Goal: Contribute content: Add original content to the website for others to see

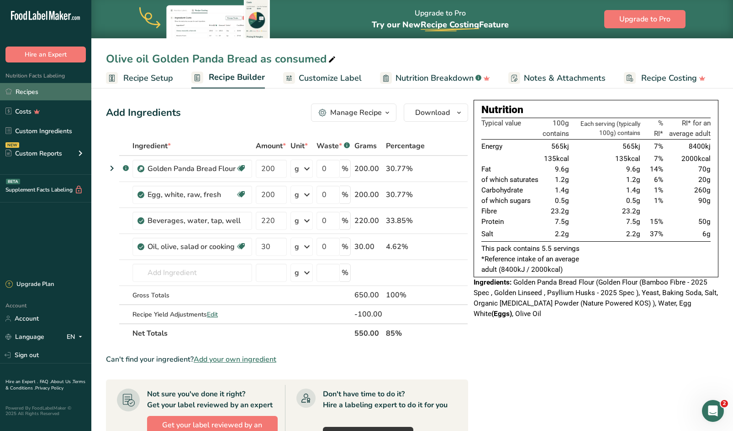
click at [31, 89] on link "Recipes" at bounding box center [45, 91] width 91 height 17
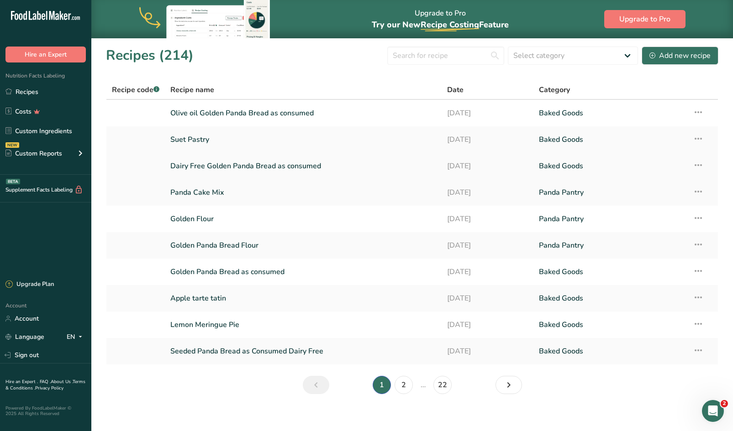
click at [272, 166] on link "Dairy Free Golden Panda Bread as consumed" at bounding box center [302, 166] width 265 height 19
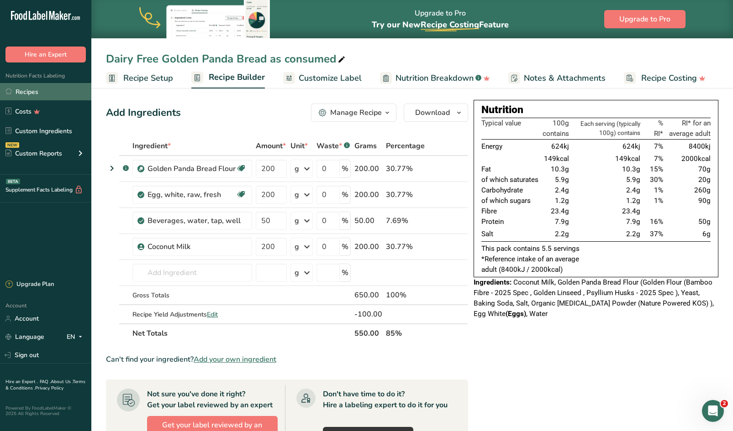
click at [29, 93] on link "Recipes" at bounding box center [45, 91] width 91 height 17
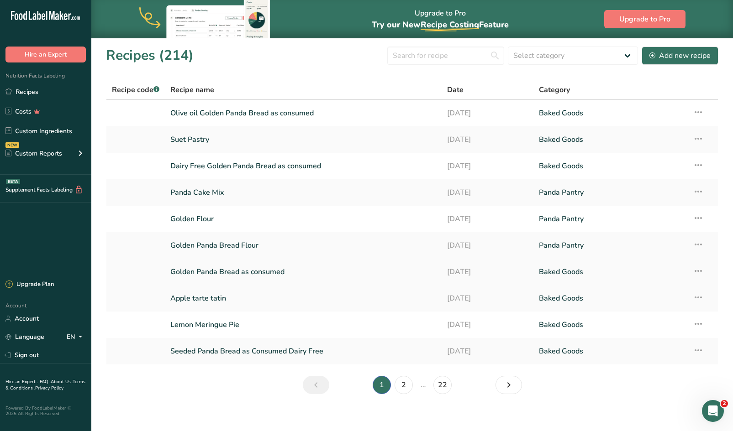
click at [230, 270] on link "Golden Panda Bread as consumed" at bounding box center [302, 272] width 265 height 19
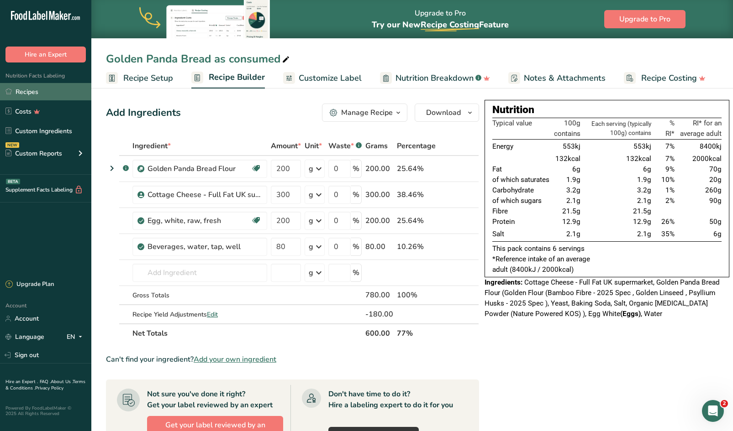
click at [35, 91] on link "Recipes" at bounding box center [45, 91] width 91 height 17
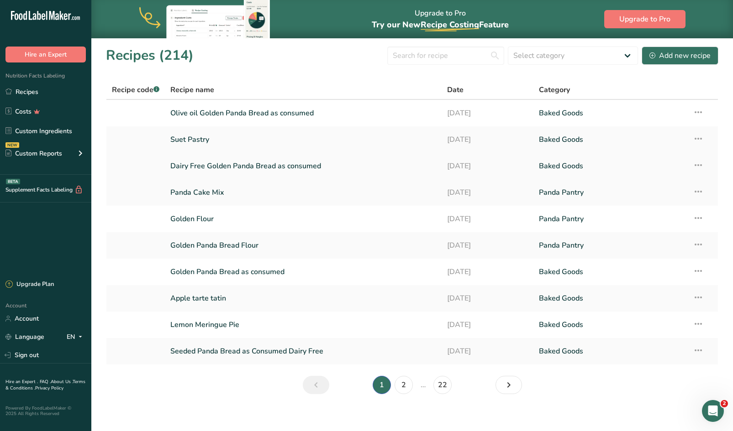
click at [261, 164] on link "Dairy Free Golden Panda Bread as consumed" at bounding box center [302, 166] width 265 height 19
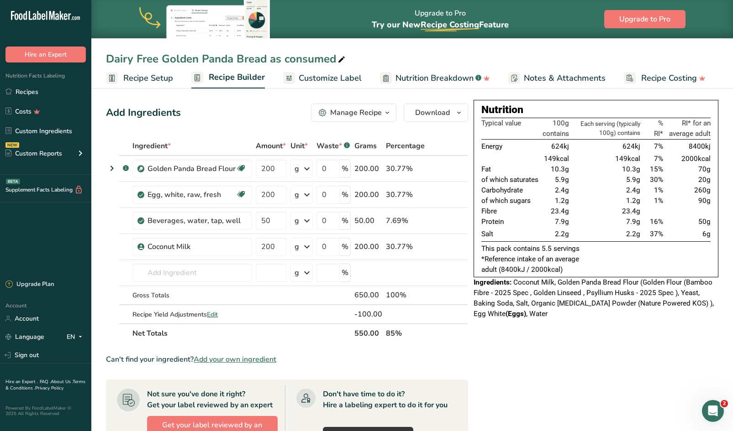
click at [384, 111] on icon "button" at bounding box center [387, 112] width 7 height 11
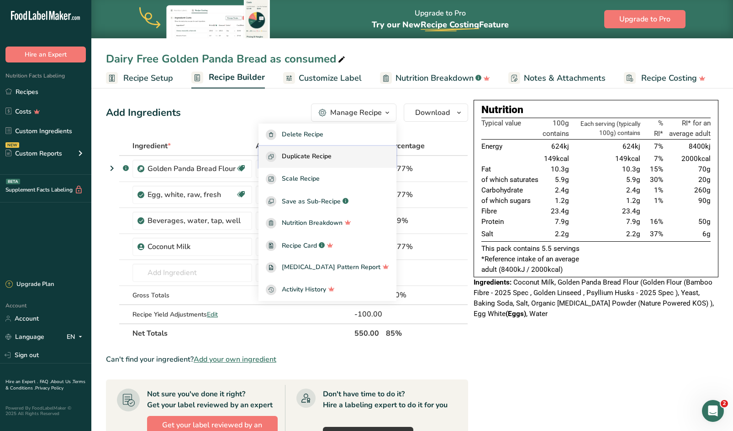
click at [331, 156] on span "Duplicate Recipe" at bounding box center [307, 157] width 50 height 11
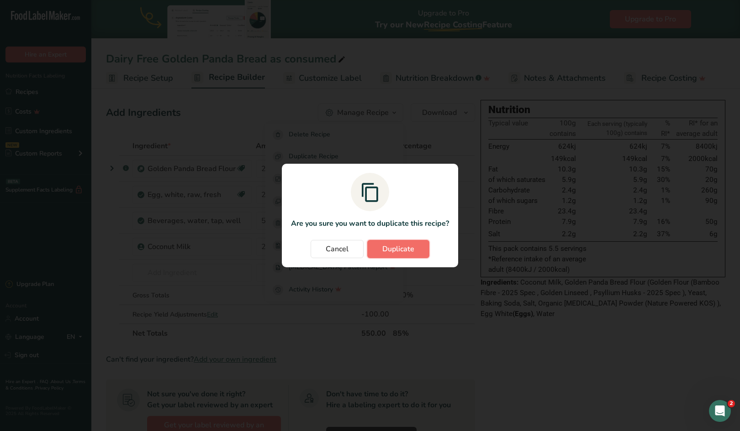
click at [397, 246] on span "Duplicate" at bounding box center [398, 249] width 32 height 11
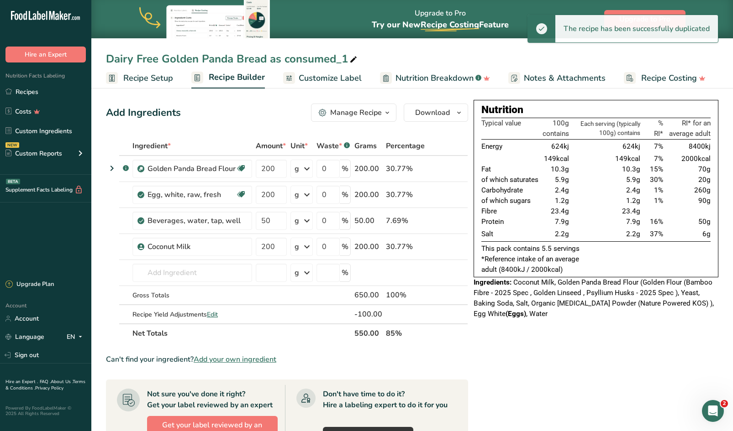
click at [164, 58] on div "Dairy Free Golden Panda Bread as consumed_1" at bounding box center [232, 59] width 253 height 16
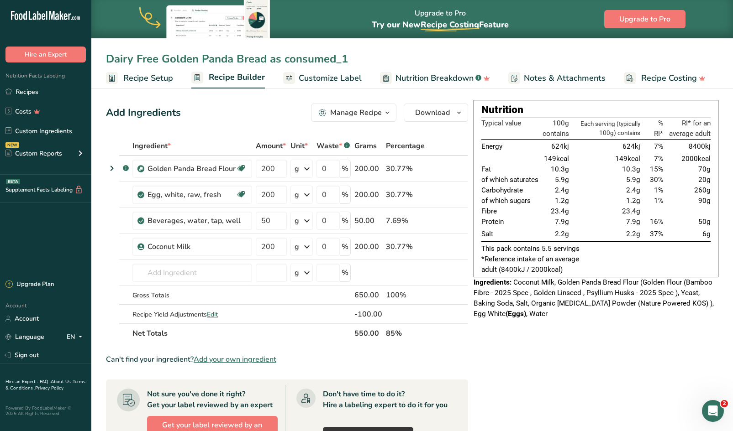
click at [164, 58] on input "Dairy Free Golden Panda Bread as consumed_1" at bounding box center [412, 59] width 612 height 16
type input "Low Fat Yogurt Golden Panda Bread as consumed"
click at [447, 247] on icon at bounding box center [449, 247] width 6 height 10
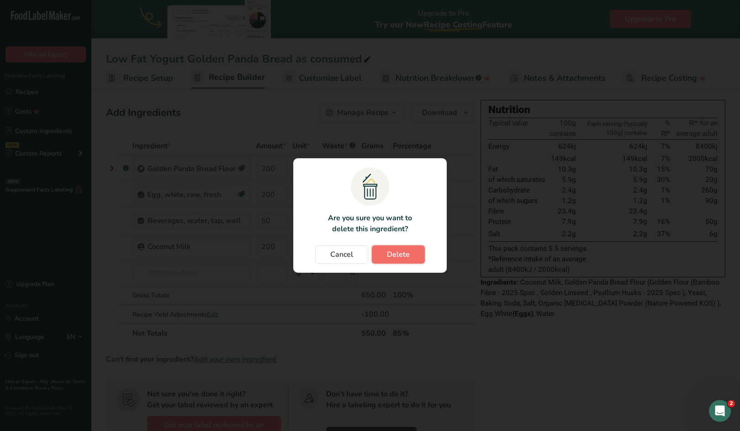
click at [404, 257] on span "Delete" at bounding box center [398, 254] width 23 height 11
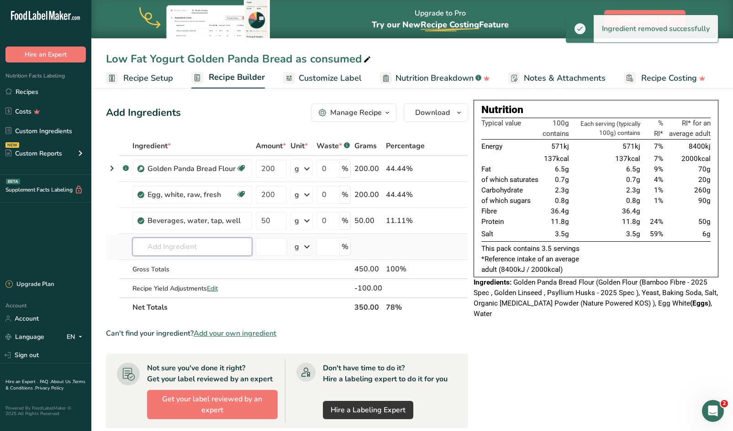
click at [214, 247] on input "text" at bounding box center [192, 247] width 120 height 18
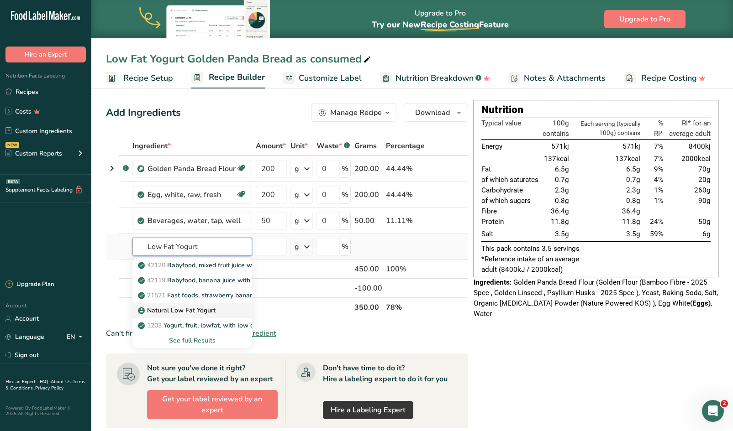
type input "Low Fat Yogurt"
click at [153, 314] on p "Natural Low Fat Yogurt" at bounding box center [178, 311] width 76 height 10
type input "Natural Low Fat Yogurt"
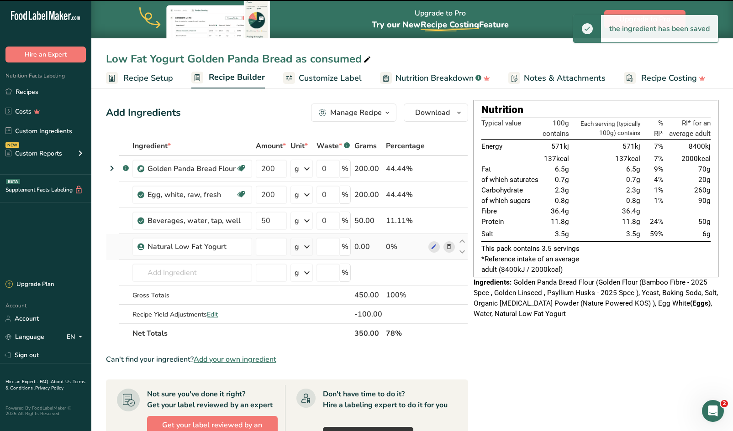
type input "0"
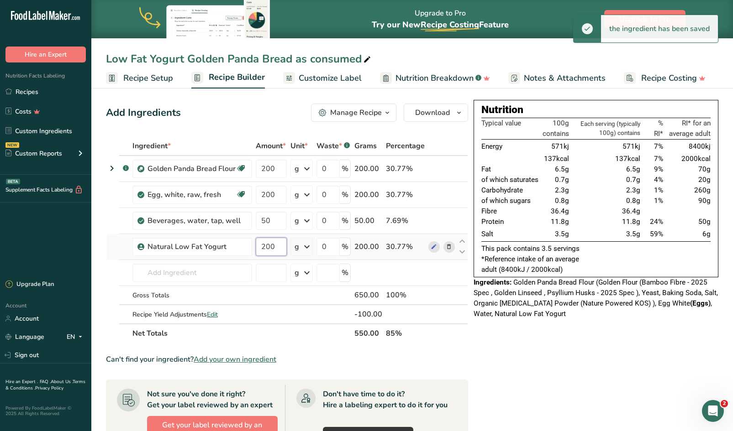
type input "200"
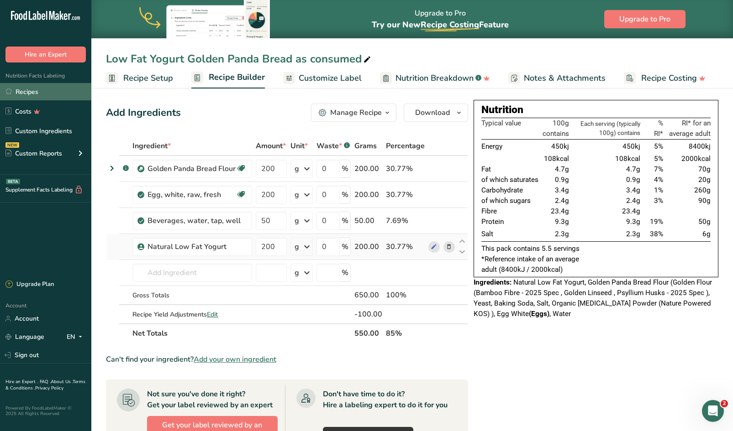
click at [28, 87] on link "Recipes" at bounding box center [45, 91] width 91 height 17
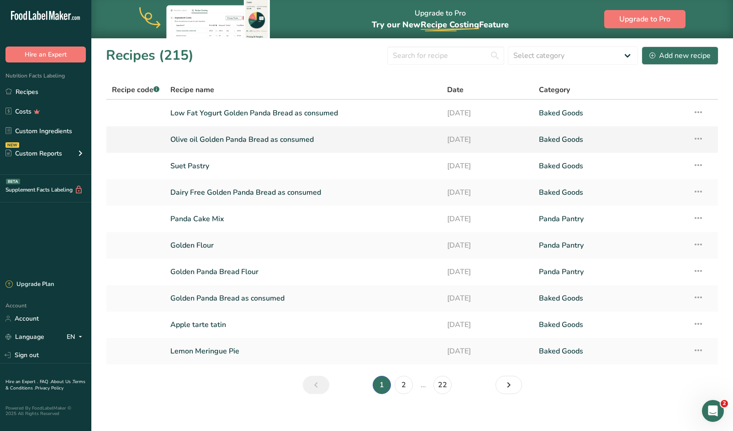
click at [240, 137] on link "Olive oil Golden Panda Bread as consumed" at bounding box center [302, 139] width 265 height 19
